Goal: Task Accomplishment & Management: Use online tool/utility

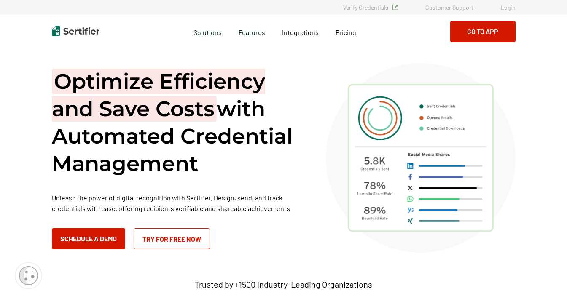
click at [512, 10] on link "Login" at bounding box center [508, 7] width 15 height 7
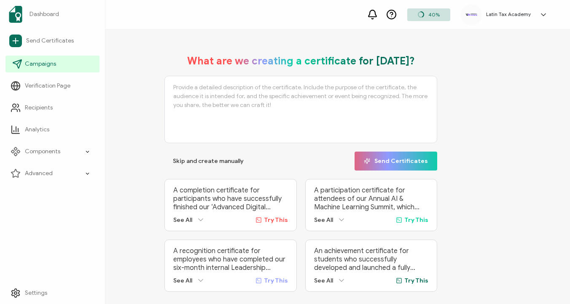
click at [48, 63] on span "Campaigns" at bounding box center [40, 64] width 31 height 8
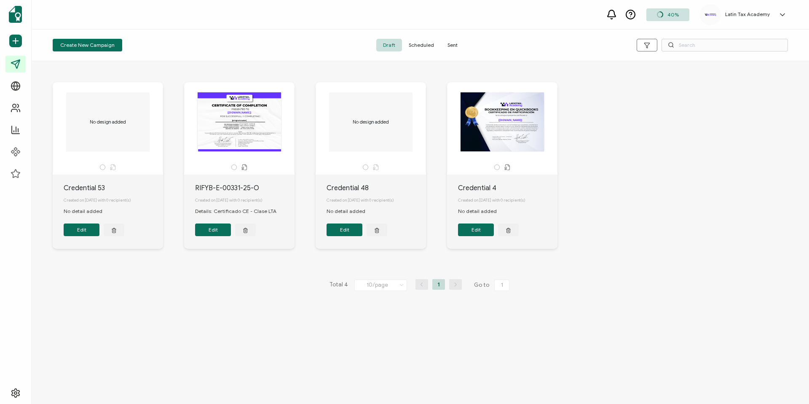
click at [451, 46] on span "Sent" at bounding box center [453, 45] width 24 height 13
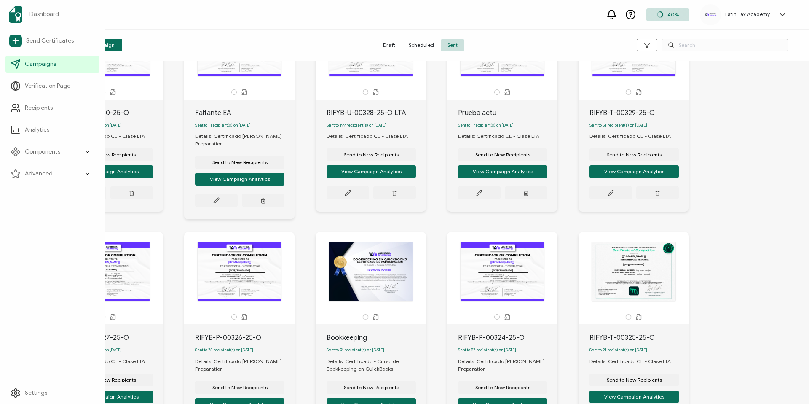
scroll to position [164, 0]
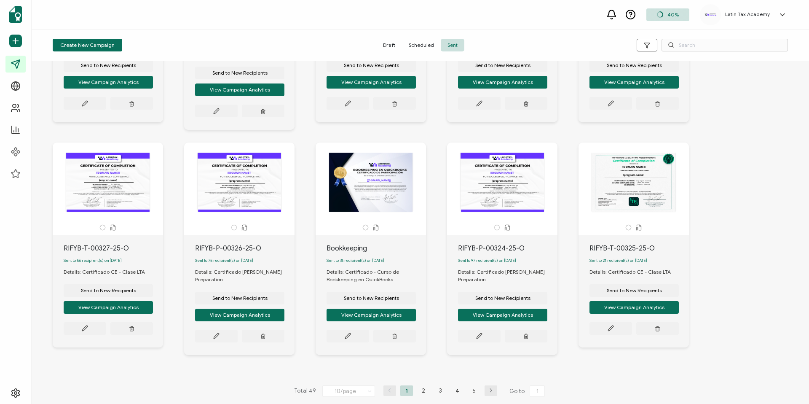
click at [246, 175] on div "The recipient’s full name, which will be automatically filled based on the info…" at bounding box center [239, 182] width 88 height 59
click at [225, 243] on div "RIFYB-P-00326-25-O" at bounding box center [244, 248] width 99 height 10
click at [249, 177] on div "The recipient’s full name, which will be automatically filled based on the info…" at bounding box center [239, 182] width 88 height 59
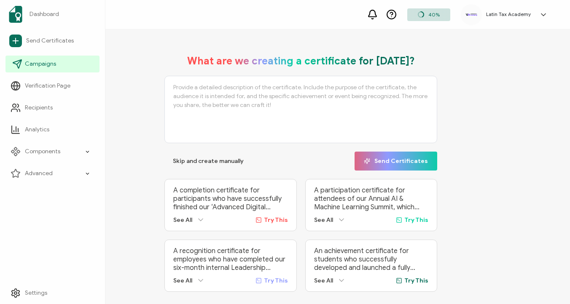
click at [31, 65] on span "Campaigns" at bounding box center [40, 64] width 31 height 8
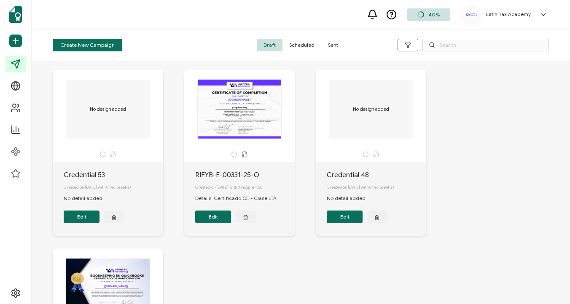
scroll to position [9, 0]
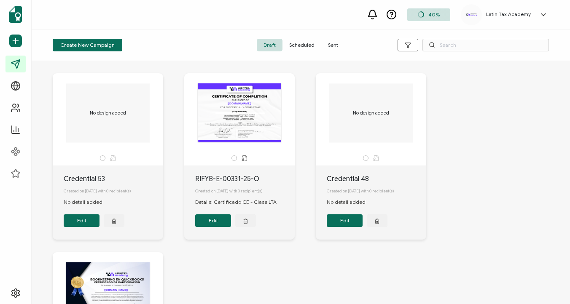
click at [80, 223] on button "Edit" at bounding box center [82, 221] width 36 height 13
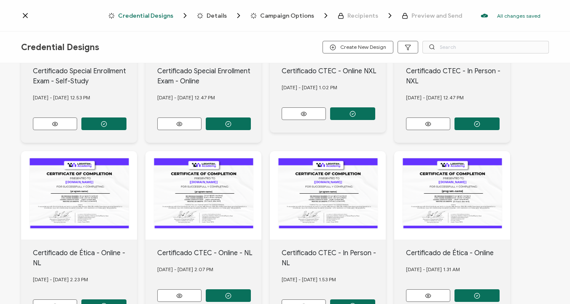
scroll to position [358, 0]
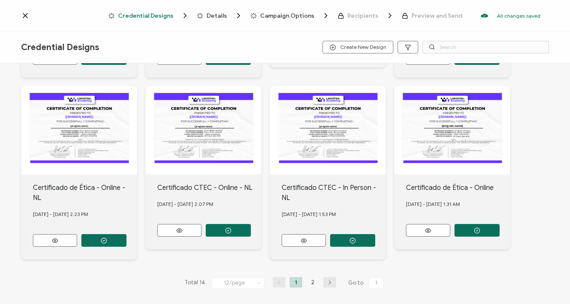
click at [330, 280] on icon "button" at bounding box center [329, 282] width 13 height 5
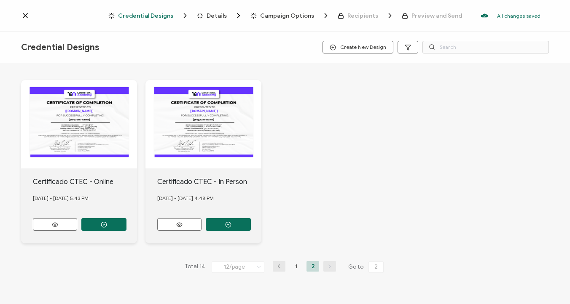
click at [275, 267] on icon "button" at bounding box center [279, 266] width 13 height 5
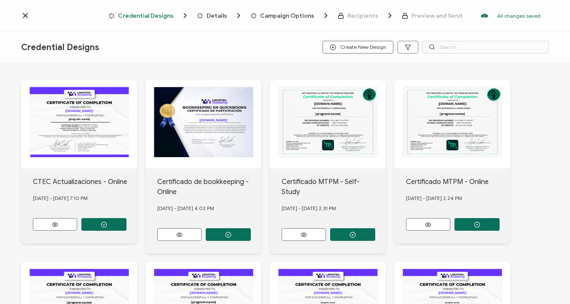
click at [366, 49] on span "Create New Design" at bounding box center [358, 47] width 56 height 6
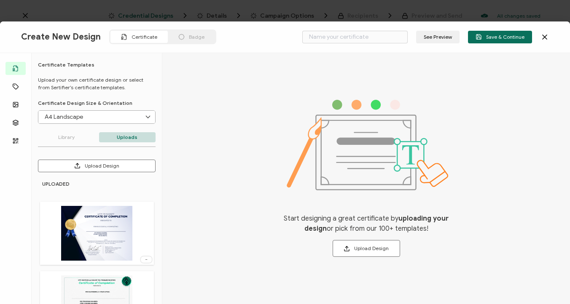
click at [94, 233] on img at bounding box center [96, 233] width 71 height 55
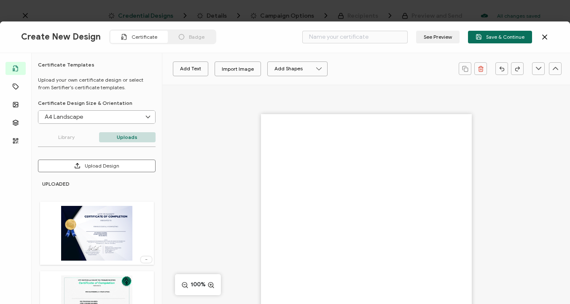
type input "Blank"
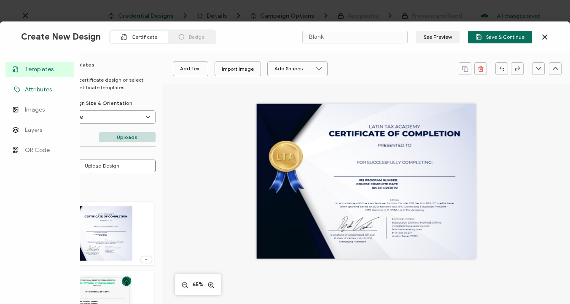
click at [23, 91] on link "Attributes" at bounding box center [39, 89] width 69 height 15
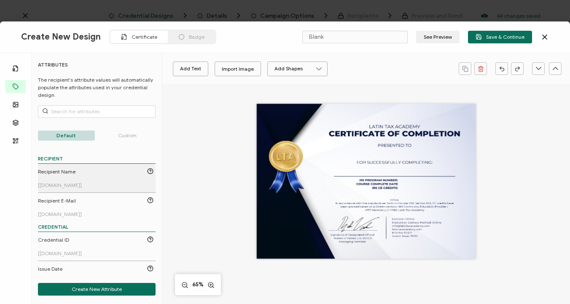
click at [70, 174] on span "Recipient Name" at bounding box center [57, 172] width 38 height 8
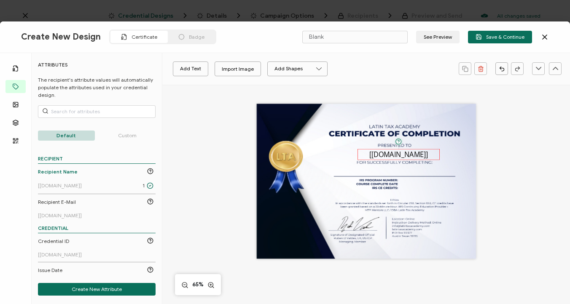
drag, startPoint x: 360, startPoint y: 182, endPoint x: 393, endPoint y: 156, distance: 42.2
click at [393, 156] on pre "[[DOMAIN_NAME]]" at bounding box center [398, 154] width 59 height 9
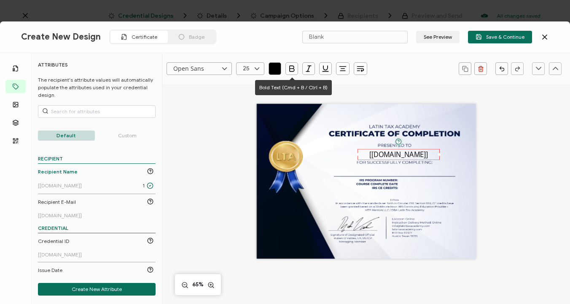
click at [291, 68] on icon "button" at bounding box center [292, 68] width 5 height 5
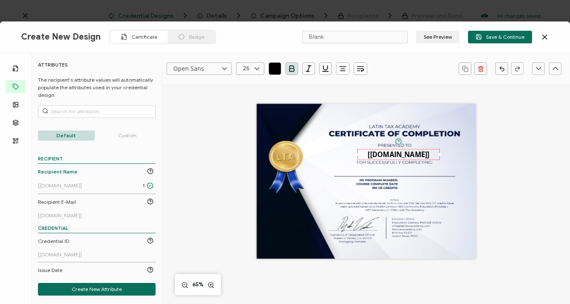
click at [270, 69] on button "button" at bounding box center [274, 68] width 13 height 13
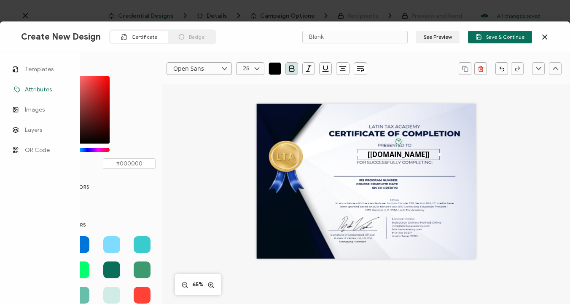
click at [16, 86] on icon at bounding box center [17, 89] width 10 height 6
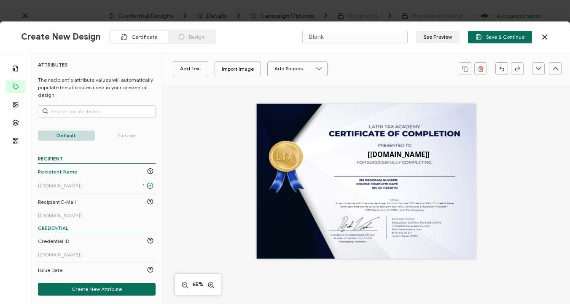
click at [129, 136] on p "Custom" at bounding box center [127, 136] width 57 height 10
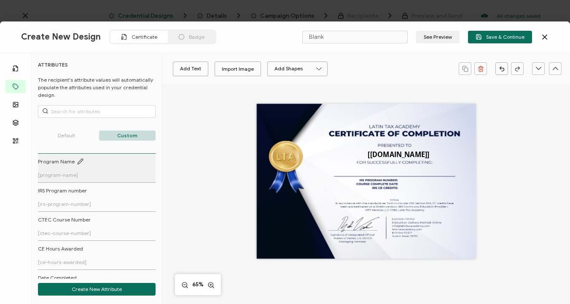
click at [54, 178] on li "Program Name [program-name]" at bounding box center [97, 167] width 118 height 29
click at [56, 173] on span "[program-name]" at bounding box center [58, 175] width 40 height 6
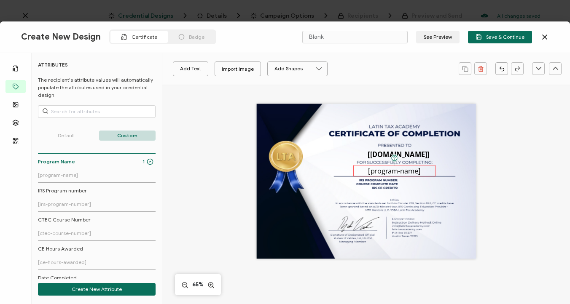
drag, startPoint x: 367, startPoint y: 182, endPoint x: 396, endPoint y: 172, distance: 30.1
click at [396, 172] on pre "[program-name]" at bounding box center [394, 170] width 52 height 9
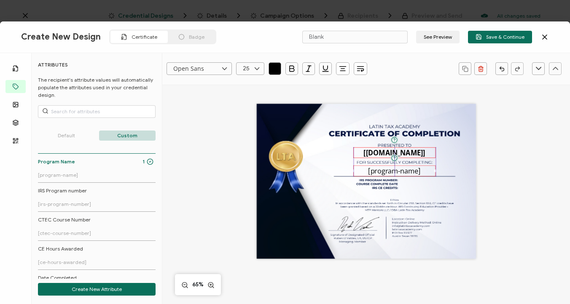
click at [402, 154] on pre "[[DOMAIN_NAME]]" at bounding box center [394, 152] width 62 height 9
click at [455, 155] on div "The recipient’s full name, which will be automatically filled based on the info…" at bounding box center [366, 181] width 219 height 155
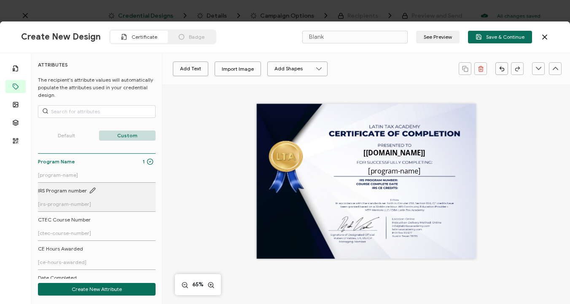
click at [79, 205] on span "[irs-program-number]" at bounding box center [64, 204] width 53 height 6
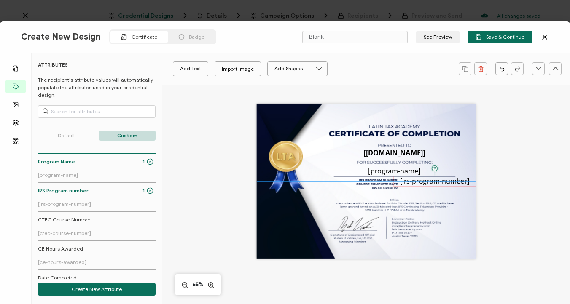
drag, startPoint x: 368, startPoint y: 182, endPoint x: 449, endPoint y: 182, distance: 80.9
click at [449, 182] on pre "[irs-program-number]" at bounding box center [434, 180] width 69 height 9
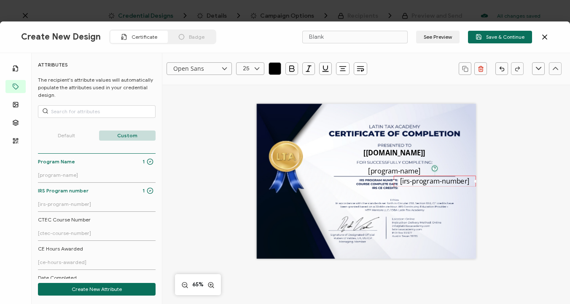
click at [255, 71] on icon at bounding box center [257, 68] width 11 height 13
click at [252, 88] on li "18" at bounding box center [251, 84] width 30 height 14
type input "18"
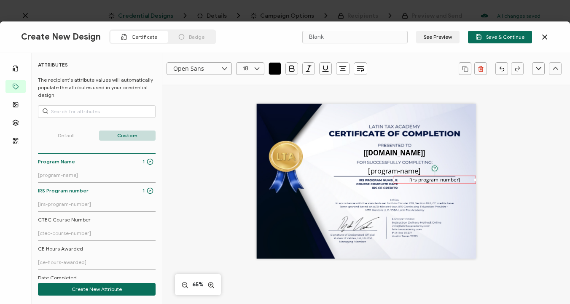
click at [252, 67] on icon at bounding box center [257, 68] width 11 height 13
click at [251, 97] on li "12" at bounding box center [251, 98] width 30 height 14
type input "12"
drag, startPoint x: 473, startPoint y: 178, endPoint x: 447, endPoint y: 179, distance: 26.6
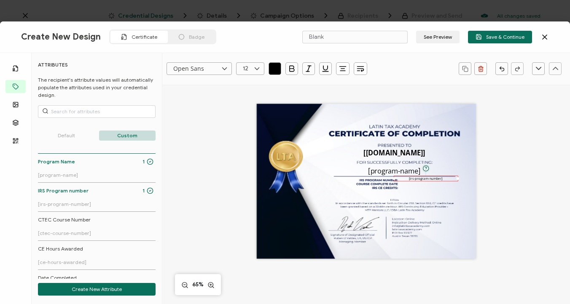
click at [447, 179] on div "[irs-program-number]" at bounding box center [426, 178] width 64 height 5
drag, startPoint x: 456, startPoint y: 178, endPoint x: 448, endPoint y: 178, distance: 8.4
click at [448, 178] on div "[irs-program-number]" at bounding box center [423, 178] width 58 height 5
click at [210, 286] on icon at bounding box center [210, 285] width 7 height 8
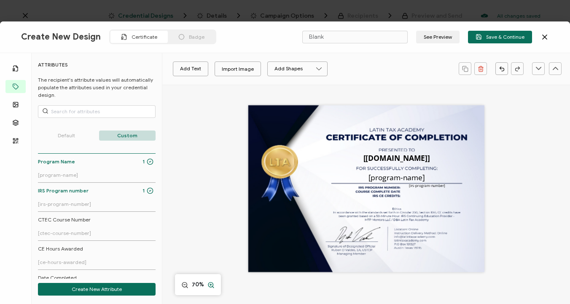
click at [210, 286] on icon at bounding box center [210, 285] width 7 height 8
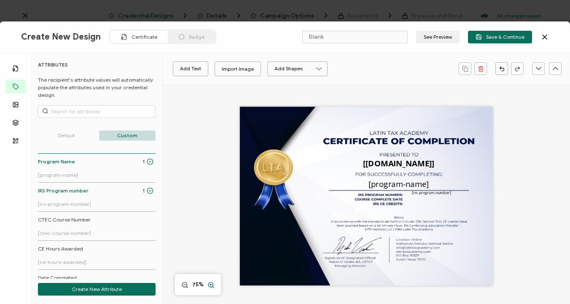
click at [210, 286] on icon at bounding box center [210, 285] width 7 height 8
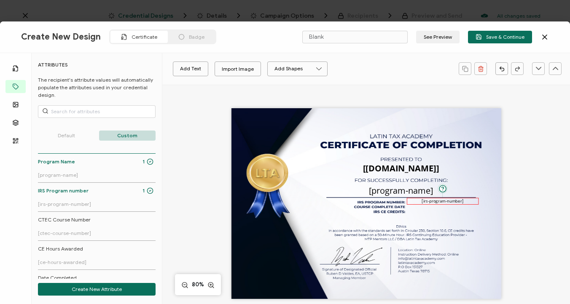
drag, startPoint x: 430, startPoint y: 201, endPoint x: 437, endPoint y: 202, distance: 6.8
click at [437, 202] on pre "[irs-program-number]" at bounding box center [442, 201] width 41 height 6
click at [342, 71] on icon "button" at bounding box center [342, 71] width 5 height 0
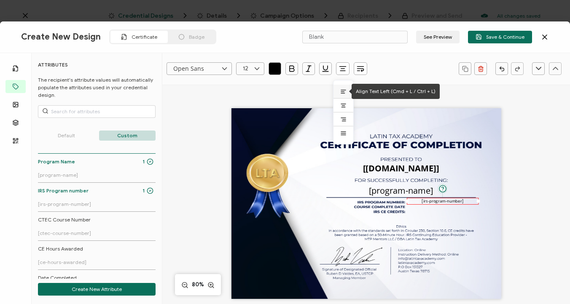
click at [345, 93] on icon at bounding box center [343, 91] width 6 height 6
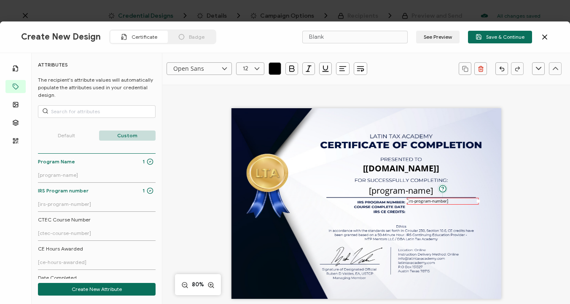
click at [491, 201] on div "The recipient’s full name, which will be automatically filled based on the info…" at bounding box center [366, 203] width 270 height 191
click at [434, 201] on pre "[irs-program-number]" at bounding box center [427, 201] width 41 height 6
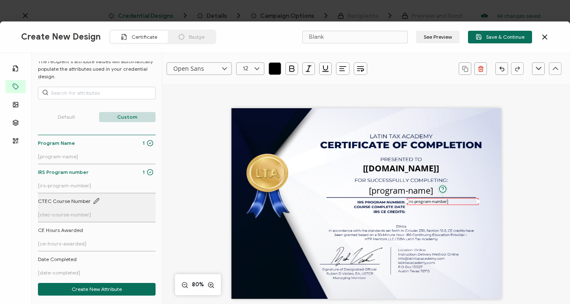
scroll to position [19, 0]
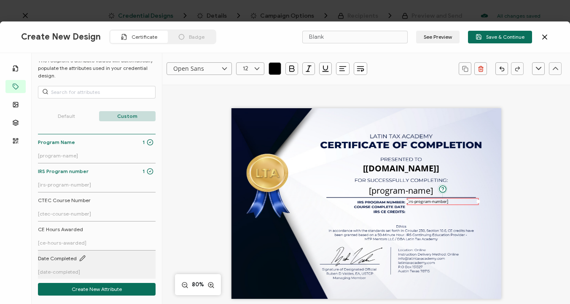
click at [74, 267] on link "Date Completed [date-completed]" at bounding box center [95, 265] width 115 height 20
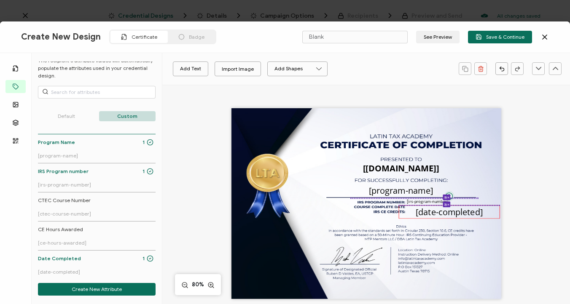
drag, startPoint x: 363, startPoint y: 207, endPoint x: 446, endPoint y: 215, distance: 83.4
click at [446, 215] on pre "[date-completed]" at bounding box center [449, 211] width 67 height 11
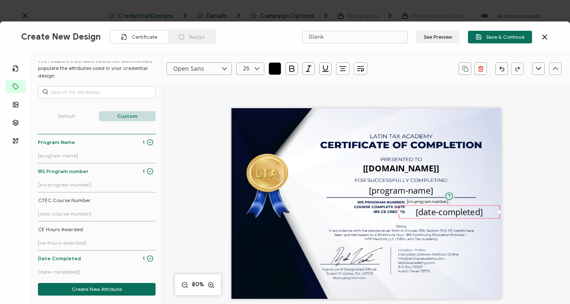
click at [260, 71] on icon at bounding box center [257, 68] width 11 height 13
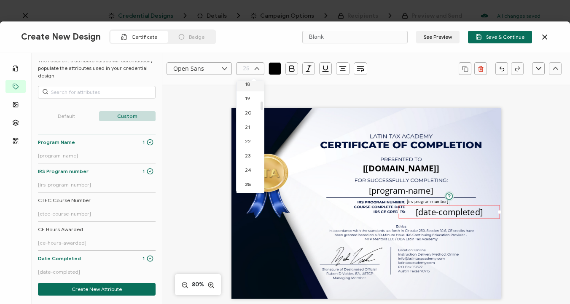
click at [251, 84] on li "18" at bounding box center [251, 84] width 30 height 14
type input "18"
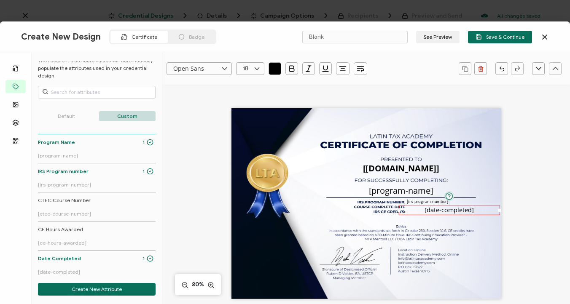
click at [257, 69] on icon at bounding box center [257, 68] width 11 height 13
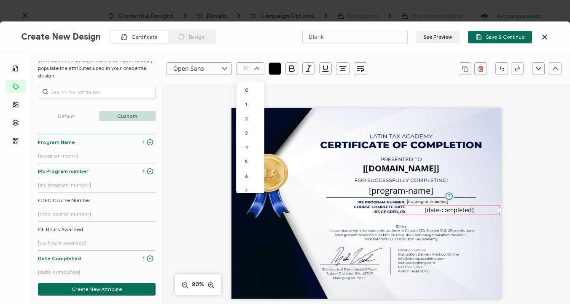
scroll to position [164, 0]
click at [252, 94] on li "12" at bounding box center [251, 98] width 30 height 14
type input "12"
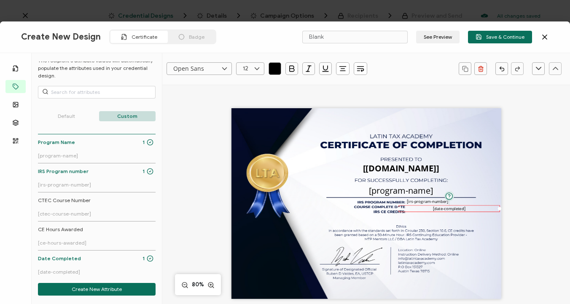
click at [456, 216] on div "The recipient’s full name, which will be automatically filled based on the info…" at bounding box center [366, 203] width 270 height 191
click at [479, 206] on div "[date-completed]" at bounding box center [449, 208] width 101 height 7
drag, startPoint x: 498, startPoint y: 207, endPoint x: 460, endPoint y: 212, distance: 38.6
click at [460, 212] on div "[date-completed]" at bounding box center [434, 208] width 70 height 7
click at [428, 222] on div "The recipient’s full name, which will be automatically filled based on the info…" at bounding box center [366, 203] width 270 height 191
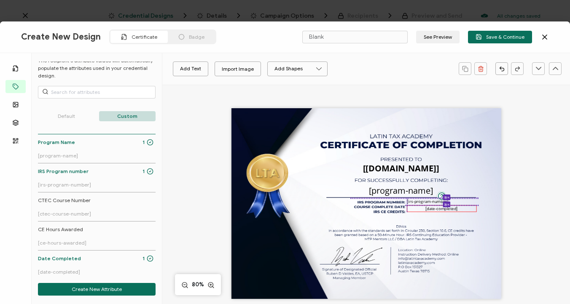
drag, startPoint x: 430, startPoint y: 208, endPoint x: 437, endPoint y: 209, distance: 6.8
click at [437, 209] on pre "[date-completed]" at bounding box center [441, 209] width 32 height 6
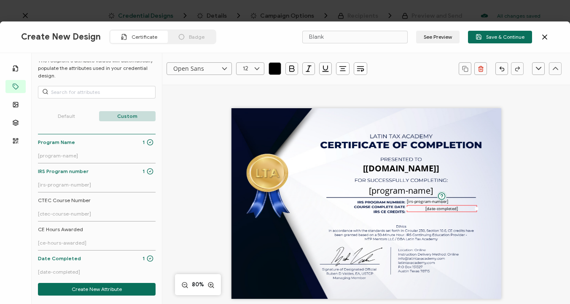
click at [476, 208] on div at bounding box center [476, 208] width 3 height 3
click at [343, 73] on button "button" at bounding box center [342, 68] width 13 height 13
click at [342, 87] on li at bounding box center [343, 92] width 20 height 14
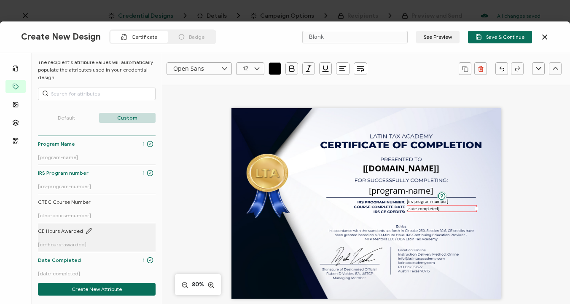
click at [62, 238] on link "CE Hours Awarded [ce-hours-awarded]" at bounding box center [95, 238] width 115 height 20
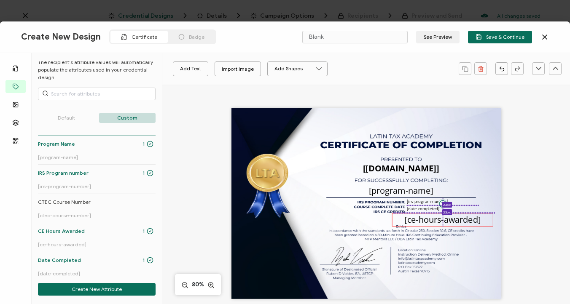
drag, startPoint x: 367, startPoint y: 204, endPoint x: 445, endPoint y: 220, distance: 79.6
click at [445, 220] on pre "[ce-hours-awarded]" at bounding box center [442, 219] width 76 height 11
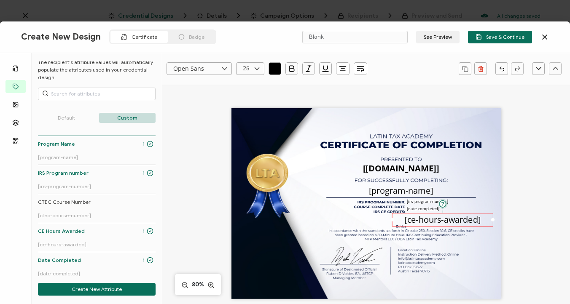
click at [259, 69] on icon at bounding box center [257, 68] width 11 height 13
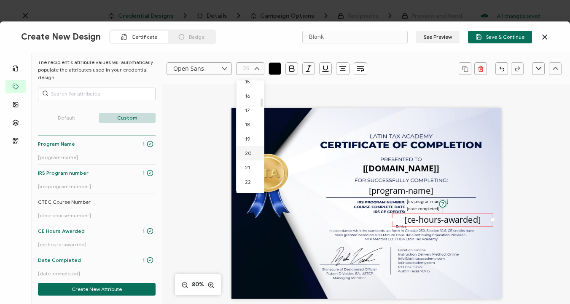
scroll to position [119, 0]
click at [250, 144] on li "12" at bounding box center [251, 143] width 30 height 14
type input "12"
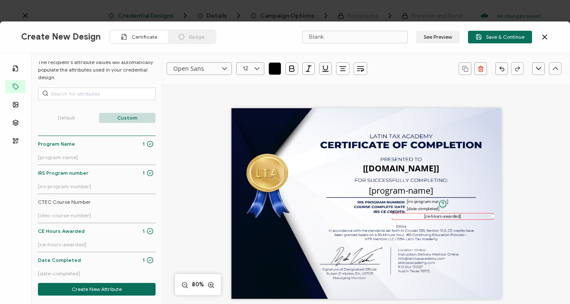
click at [342, 69] on icon "button" at bounding box center [342, 68] width 8 height 8
click at [339, 95] on li at bounding box center [343, 92] width 20 height 14
drag, startPoint x: 491, startPoint y: 215, endPoint x: 438, endPoint y: 223, distance: 53.6
click at [438, 223] on div "The recipient’s full name, which will be automatically filled based on the info…" at bounding box center [366, 203] width 270 height 191
click at [421, 223] on div "The recipient’s full name, which will be automatically filled based on the info…" at bounding box center [366, 203] width 270 height 191
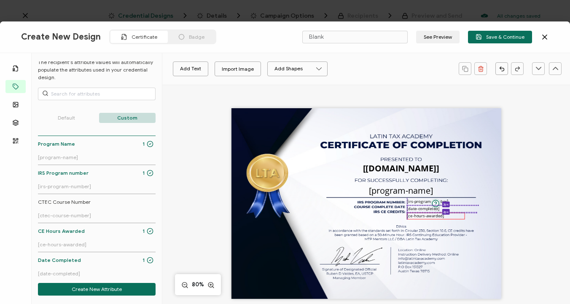
drag, startPoint x: 415, startPoint y: 217, endPoint x: 430, endPoint y: 217, distance: 15.2
click at [430, 217] on pre "[ce-hours-awarded]" at bounding box center [425, 216] width 37 height 6
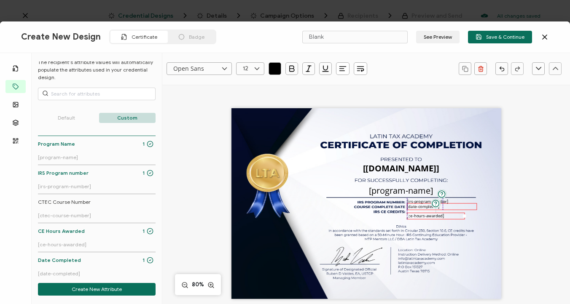
click at [425, 207] on pre "[date-completed]" at bounding box center [423, 207] width 32 height 6
click at [422, 212] on pre "[ce-hours-awarded]" at bounding box center [425, 213] width 37 height 6
click at [423, 213] on pre "[ce-hours-awarded]" at bounding box center [425, 213] width 37 height 6
click at [256, 68] on icon at bounding box center [257, 68] width 11 height 13
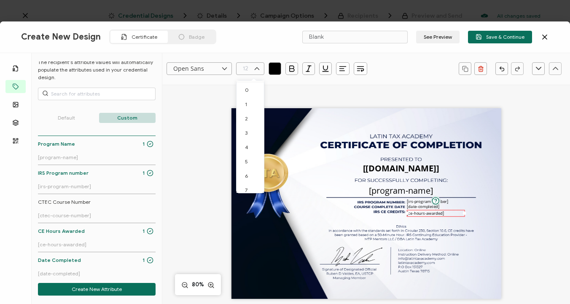
scroll to position [78, 0]
click at [255, 153] on li "10" at bounding box center [251, 156] width 30 height 14
type input "10"
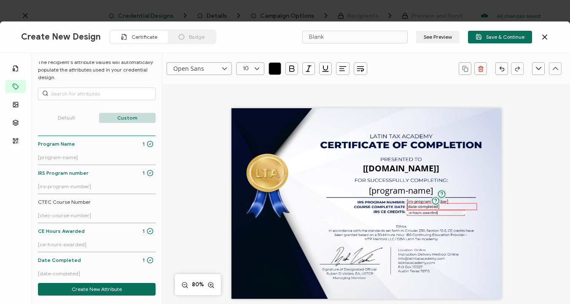
click at [424, 205] on pre "[date-completed]" at bounding box center [423, 207] width 32 height 6
click at [254, 67] on icon at bounding box center [257, 68] width 11 height 13
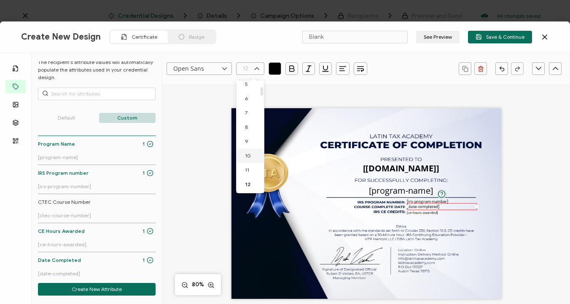
click at [247, 153] on span "10" at bounding box center [248, 156] width 6 height 6
type input "10"
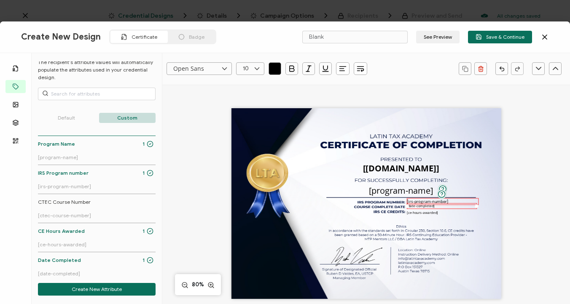
click at [408, 200] on pre "[irs-program-number]" at bounding box center [427, 201] width 41 height 6
click at [257, 68] on icon at bounding box center [257, 68] width 11 height 13
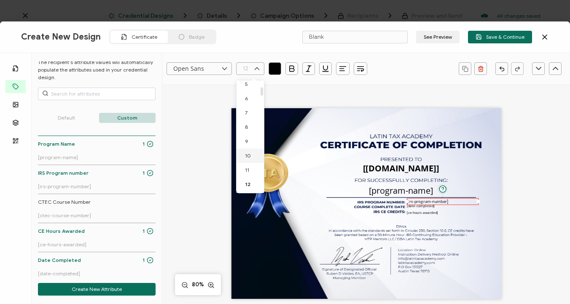
click at [247, 156] on span "10" at bounding box center [248, 156] width 6 height 6
type input "10"
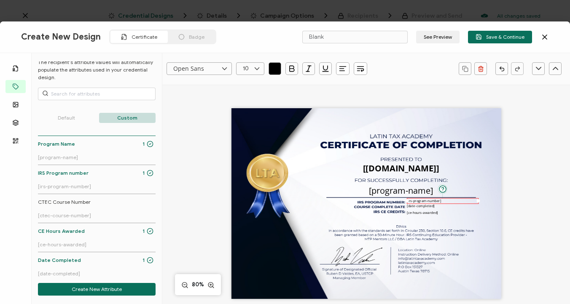
click at [457, 224] on div "The recipient’s full name, which will be automatically filled based on the info…" at bounding box center [366, 203] width 270 height 191
click at [422, 212] on pre "[ce-hours-awarded]" at bounding box center [422, 211] width 31 height 5
click at [425, 212] on pre "[ce-hours-awarded]" at bounding box center [422, 211] width 31 height 5
click at [417, 206] on pre "[date-completed]" at bounding box center [421, 207] width 28 height 5
click at [416, 202] on pre "[irs-program-number]" at bounding box center [424, 200] width 34 height 5
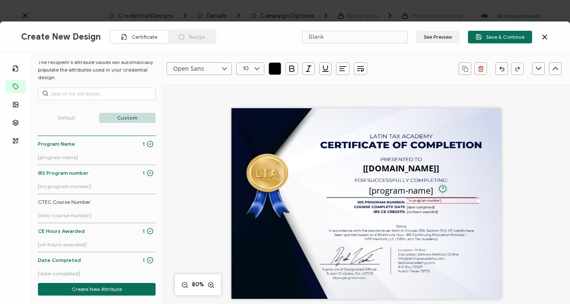
click at [453, 221] on div "The recipient’s full name, which will be automatically filled based on the info…" at bounding box center [366, 203] width 270 height 191
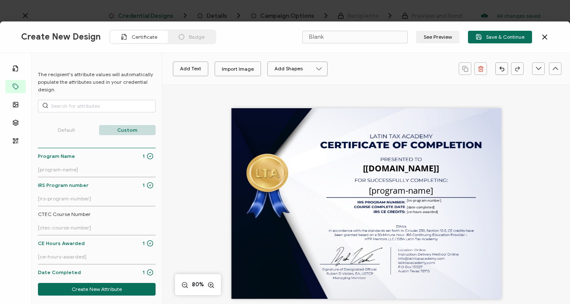
scroll to position [0, 0]
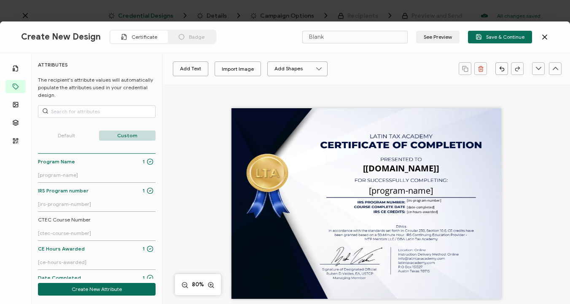
drag, startPoint x: 158, startPoint y: 136, endPoint x: 161, endPoint y: 94, distance: 42.2
click at [161, 95] on div "ATTRIBUTES The recipient's attribute values will automatically populate the att…" at bounding box center [97, 170] width 130 height 217
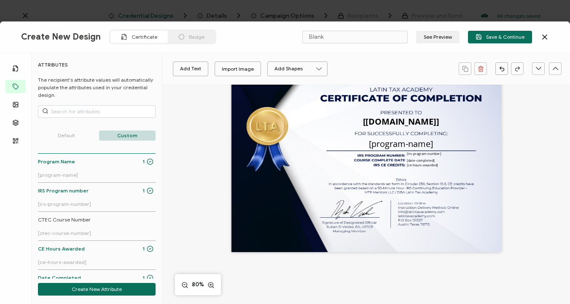
scroll to position [45, 0]
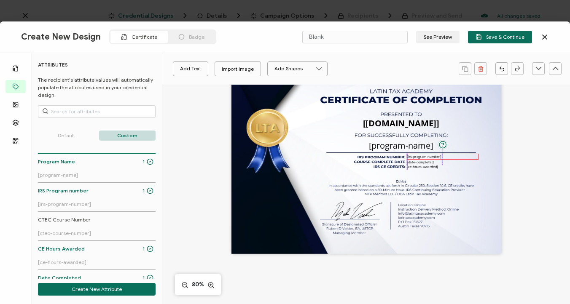
click at [426, 155] on pre "[irs-program-number]" at bounding box center [424, 156] width 34 height 5
click at [426, 161] on pre "[date-completed]" at bounding box center [421, 162] width 28 height 5
click at [426, 166] on pre "[ce-hours-awarded]" at bounding box center [422, 166] width 31 height 5
click at [428, 175] on div "The recipient’s full name, which will be automatically filled based on the info…" at bounding box center [366, 158] width 270 height 191
click at [448, 40] on button "See Preview" at bounding box center [437, 37] width 43 height 13
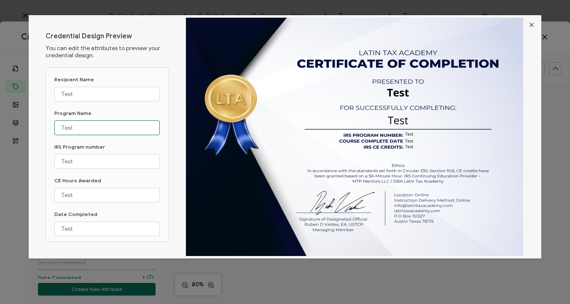
click at [77, 131] on input "Test" at bounding box center [106, 128] width 105 height 15
click at [73, 129] on input "Test" at bounding box center [106, 128] width 105 height 15
type input "T"
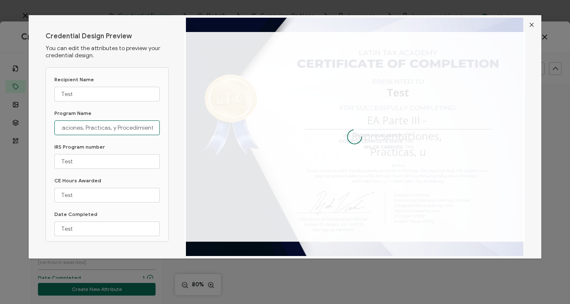
scroll to position [0, 62]
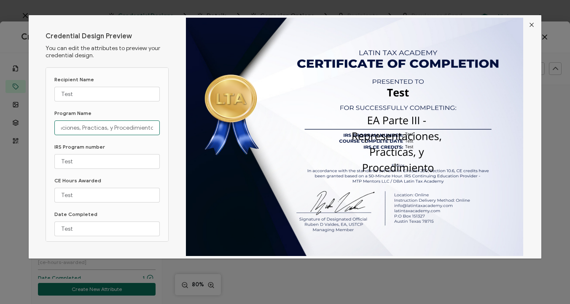
type input "EA Parte III - Representaciones, Practicas, y Procedimiento"
click at [529, 24] on icon "Close" at bounding box center [531, 24] width 7 height 7
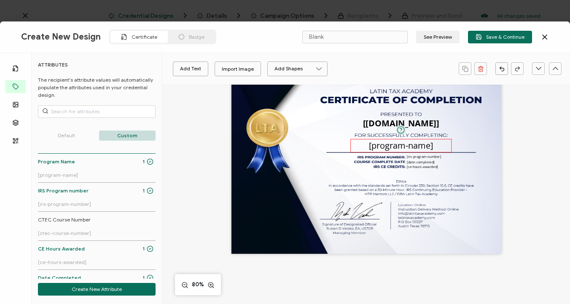
click at [387, 143] on pre "[program-name]" at bounding box center [401, 144] width 64 height 11
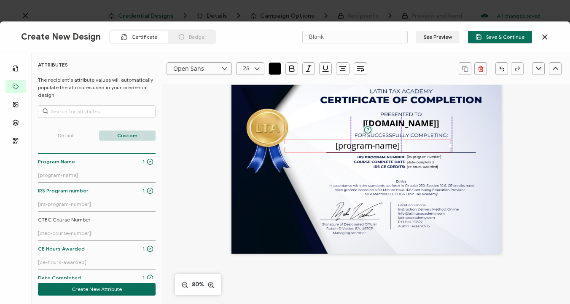
drag, startPoint x: 350, startPoint y: 145, endPoint x: 268, endPoint y: 145, distance: 82.6
click at [268, 145] on div "The recipient’s full name, which will be automatically filled based on the info…" at bounding box center [366, 158] width 270 height 191
drag, startPoint x: 449, startPoint y: 146, endPoint x: 510, endPoint y: 146, distance: 61.1
click at [510, 146] on div "The recipient’s full name, which will be automatically filled based on the info…" at bounding box center [366, 171] width 326 height 262
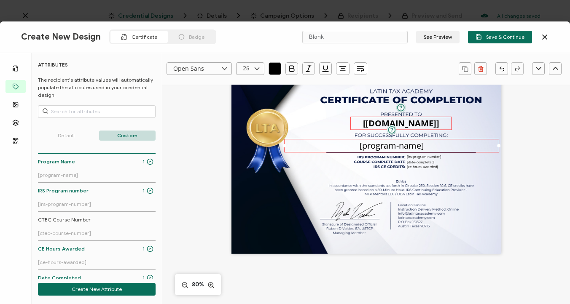
click at [431, 125] on pre "[[DOMAIN_NAME]]" at bounding box center [401, 122] width 76 height 11
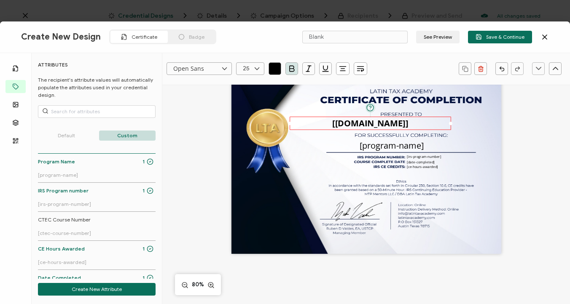
drag, startPoint x: 349, startPoint y: 122, endPoint x: 273, endPoint y: 122, distance: 75.9
click at [273, 122] on div "The recipient’s full name, which will be automatically filled based on the info…" at bounding box center [366, 158] width 270 height 191
drag, startPoint x: 450, startPoint y: 122, endPoint x: 513, endPoint y: 129, distance: 64.0
click at [513, 129] on div "The recipient’s full name, which will be automatically filled based on the info…" at bounding box center [366, 171] width 326 height 262
click at [436, 35] on button "See Preview" at bounding box center [437, 37] width 43 height 13
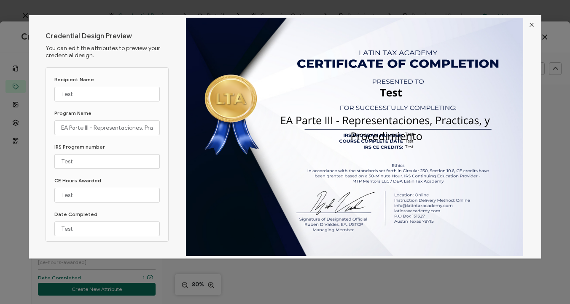
click at [530, 25] on icon "Close" at bounding box center [531, 24] width 7 height 7
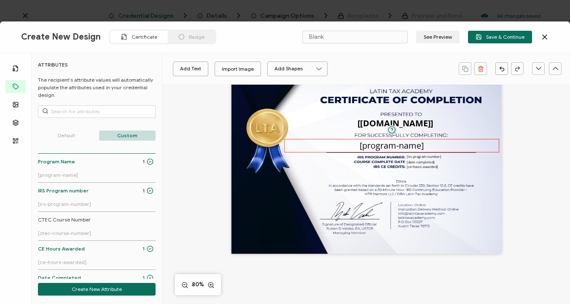
click at [373, 147] on pre "[program-name]" at bounding box center [391, 144] width 64 height 11
click at [256, 67] on icon at bounding box center [257, 68] width 11 height 13
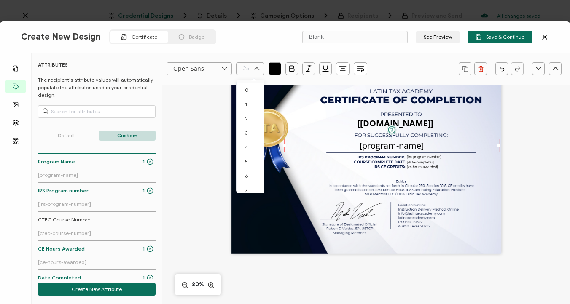
scroll to position [264, 0]
click at [253, 142] on li "22" at bounding box center [251, 141] width 30 height 14
type input "22"
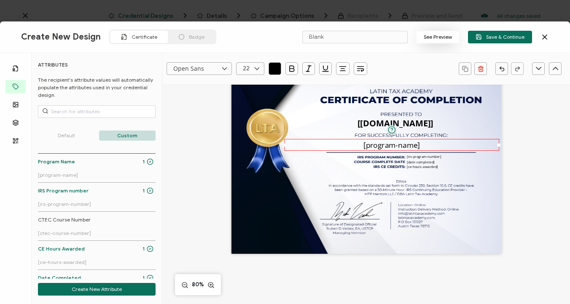
click at [443, 40] on button "See Preview" at bounding box center [437, 37] width 43 height 13
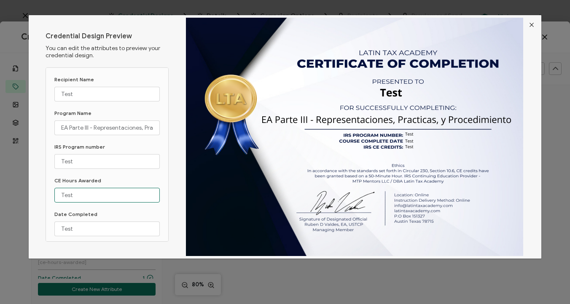
drag, startPoint x: 65, startPoint y: 198, endPoint x: 42, endPoint y: 198, distance: 22.8
click at [42, 198] on div "Credential Design Preview You can edit the attributes to preview your credentia…" at bounding box center [285, 137] width 513 height 244
type input "[DATE]"
drag, startPoint x: 79, startPoint y: 164, endPoint x: 41, endPoint y: 161, distance: 38.1
click at [41, 161] on div "Credential Design Preview You can edit the attributes to preview your credentia…" at bounding box center [285, 137] width 513 height 244
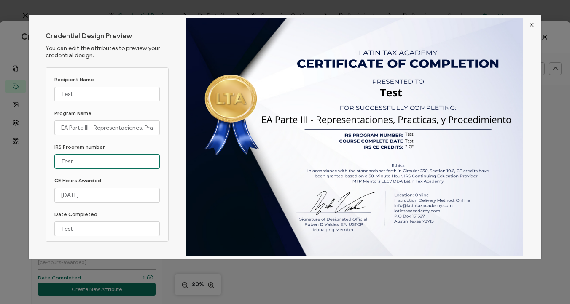
click at [77, 164] on input "Test" at bounding box center [106, 161] width 105 height 15
type input "RIFYB-E-00331-25-O"
click at [145, 130] on input "EA Parte III - Representaciones, Practicas, y Procedimiento" at bounding box center [106, 128] width 105 height 15
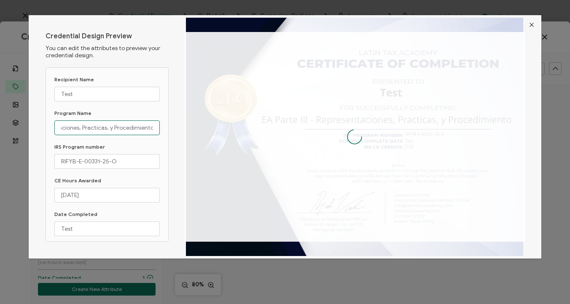
scroll to position [0, 65]
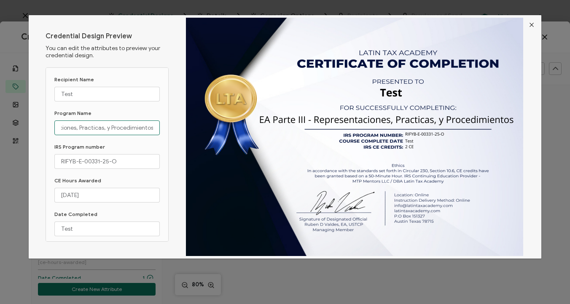
type input "EA Parte III - Representaciones, Practicas, y Procedimientos"
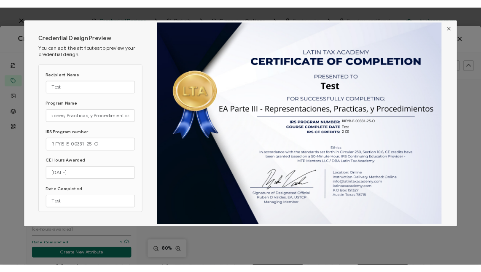
scroll to position [0, 0]
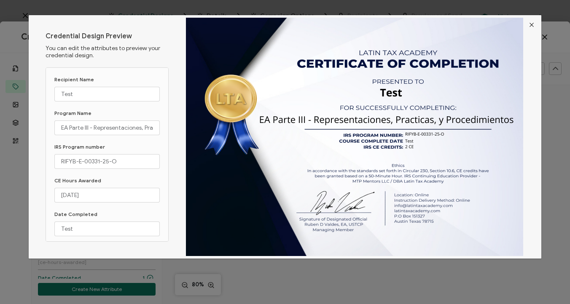
click at [528, 26] on icon "Close" at bounding box center [531, 24] width 7 height 7
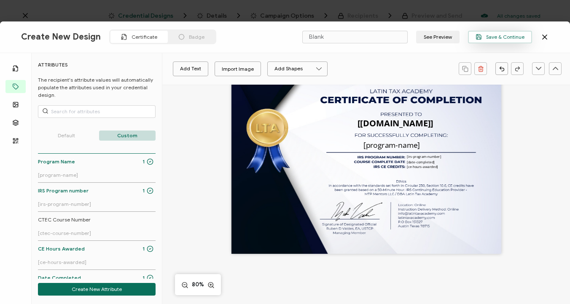
click at [488, 38] on span "Save & Continue" at bounding box center [499, 37] width 49 height 6
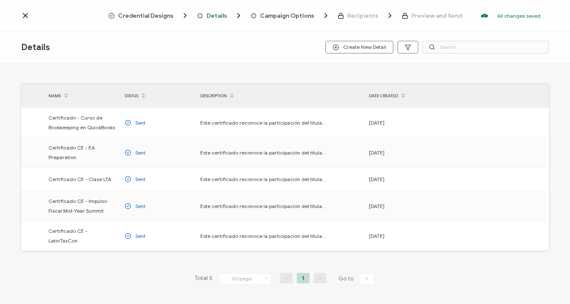
click at [161, 15] on span "Credential Designs" at bounding box center [145, 16] width 55 height 6
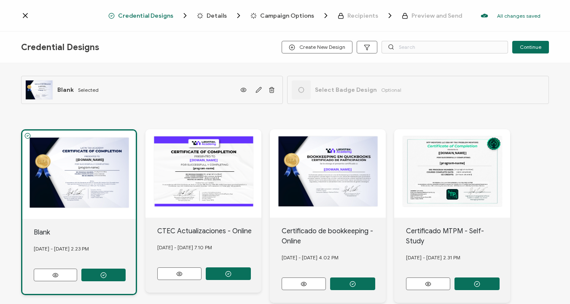
click at [42, 233] on div "Blank" at bounding box center [85, 233] width 102 height 10
click at [89, 181] on div "The recipient’s full name, which will be automatically filled based on the info…" at bounding box center [78, 175] width 113 height 88
click at [256, 93] on icon "button" at bounding box center [258, 90] width 6 height 6
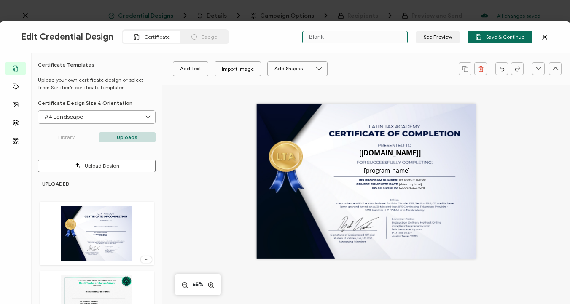
click at [327, 40] on input "Blank" at bounding box center [354, 37] width 105 height 13
drag, startPoint x: 328, startPoint y: 40, endPoint x: 310, endPoint y: 40, distance: 17.7
click at [310, 40] on input "Blank" at bounding box center [354, 37] width 105 height 13
type input "Ethics"
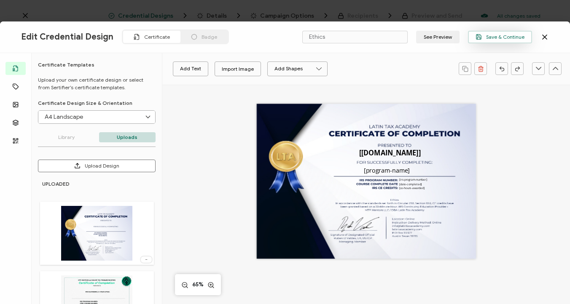
click at [475, 40] on button "Save & Continue" at bounding box center [500, 37] width 64 height 13
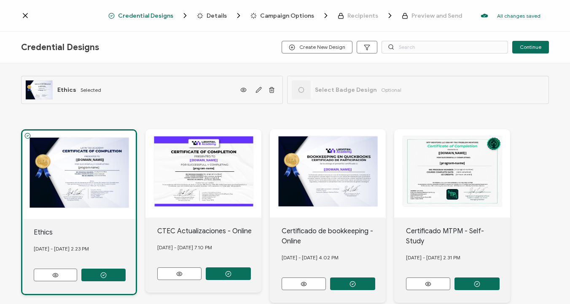
click at [25, 15] on icon at bounding box center [25, 15] width 4 height 4
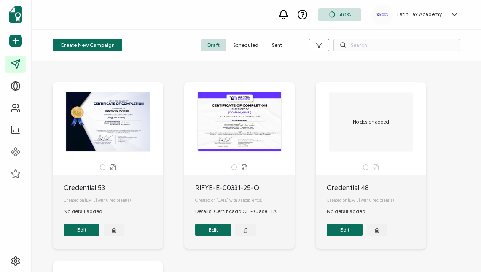
click at [280, 43] on span "Sent" at bounding box center [277, 45] width 24 height 13
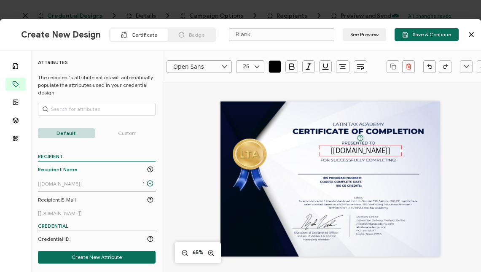
click at [469, 35] on icon at bounding box center [471, 34] width 4 height 4
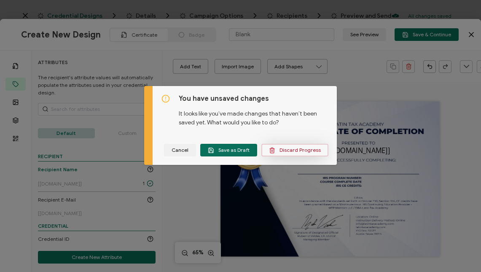
click at [306, 148] on span "Discard Progress" at bounding box center [295, 150] width 52 height 6
